Goal: Information Seeking & Learning: Find specific fact

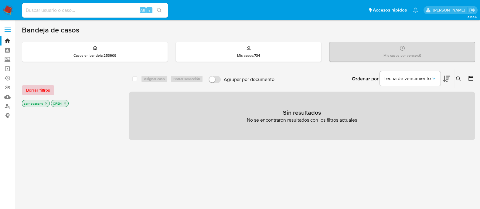
click at [31, 86] on span "Borrar filtros" at bounding box center [38, 90] width 24 height 9
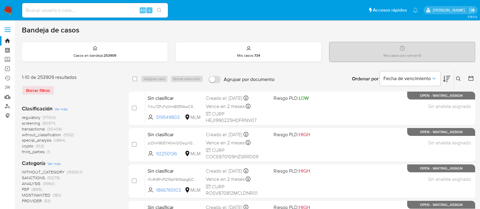
click at [37, 177] on span "SANCTIONS" at bounding box center [33, 178] width 23 height 6
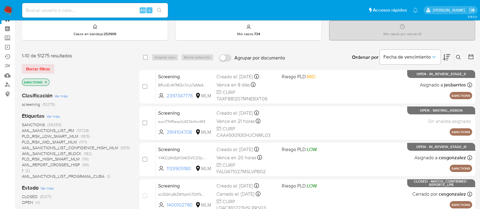
scroll to position [38, 0]
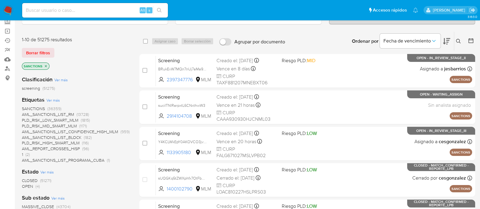
click at [28, 188] on span "OPEN" at bounding box center [27, 187] width 11 height 6
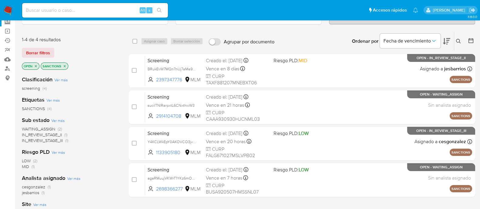
click at [11, 22] on label "Screening" at bounding box center [36, 21] width 72 height 9
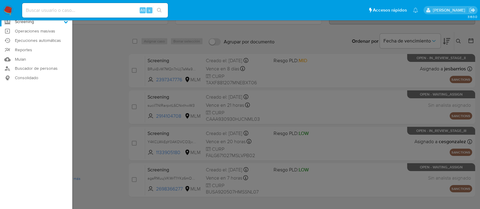
click at [0, 0] on input "Screening" at bounding box center [0, 0] width 0 height 0
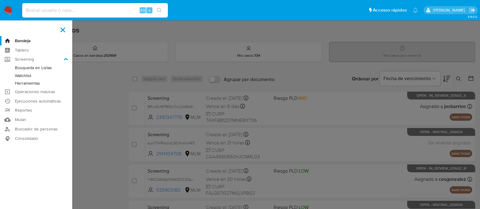
click at [39, 68] on link "Búsqueda en Listas" at bounding box center [36, 68] width 72 height 8
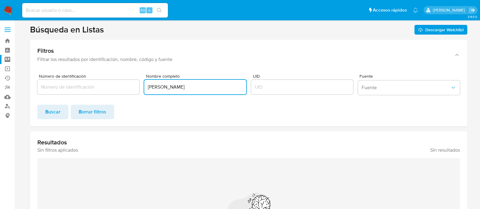
click at [199, 90] on input "[PERSON_NAME]" at bounding box center [195, 87] width 102 height 8
paste input "[PERSON_NAME]"
type input "[PERSON_NAME]"
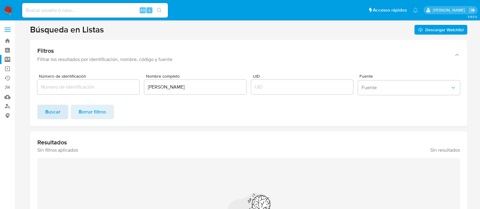
click at [40, 119] on button "Buscar" at bounding box center [52, 112] width 31 height 15
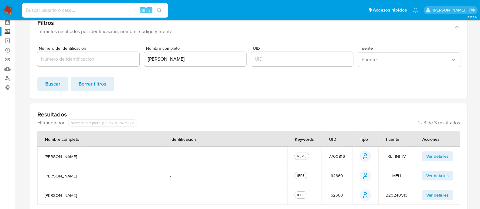
scroll to position [57, 0]
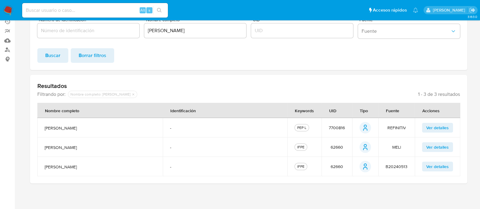
click at [336, 127] on span "7700816" at bounding box center [337, 127] width 16 height 5
click at [335, 146] on span "62660" at bounding box center [337, 147] width 12 height 5
